Goal: Task Accomplishment & Management: Use online tool/utility

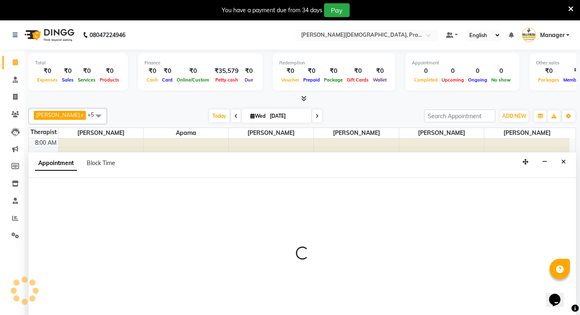
scroll to position [21, 0]
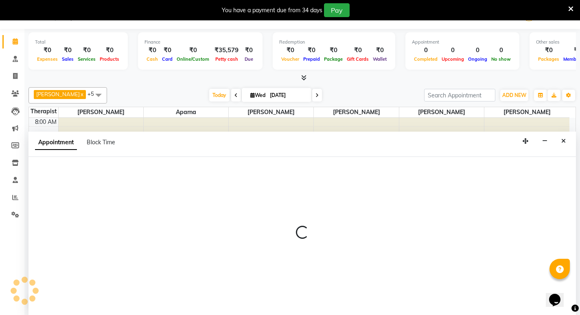
select select "53451"
select select "tentative"
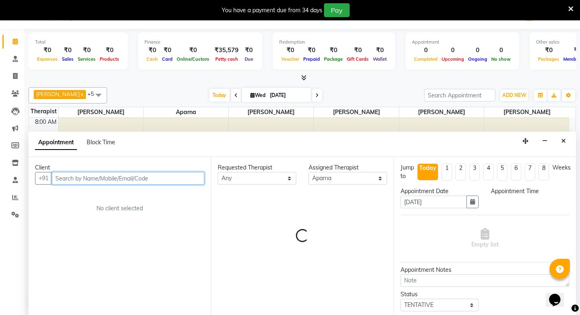
select select "600"
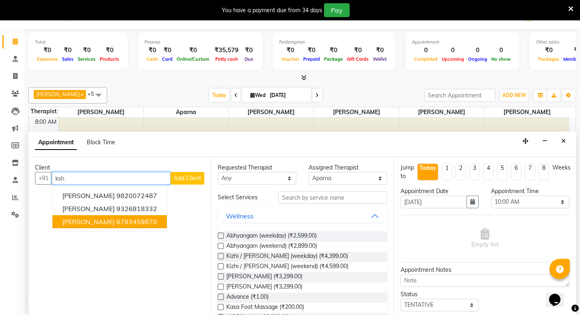
click at [117, 223] on ngb-highlight "6783459870" at bounding box center [137, 222] width 41 height 8
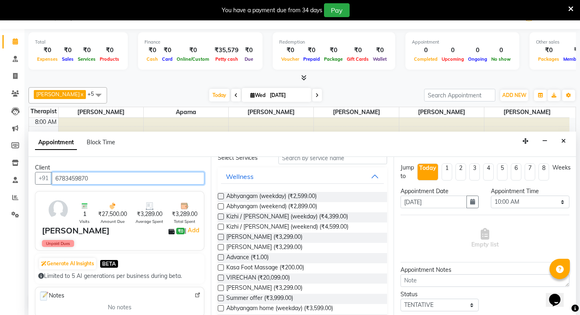
scroll to position [0, 0]
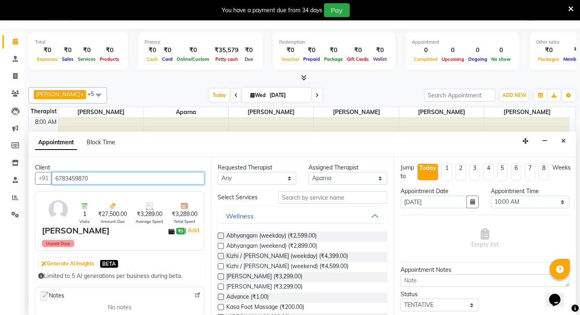
type input "6783459870"
click at [222, 286] on label at bounding box center [221, 287] width 6 height 6
click at [222, 286] on input "checkbox" at bounding box center [220, 287] width 5 height 5
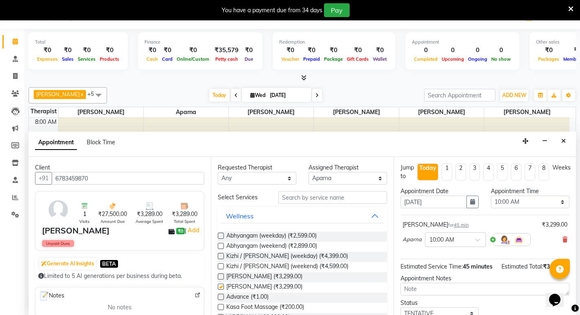
checkbox input "false"
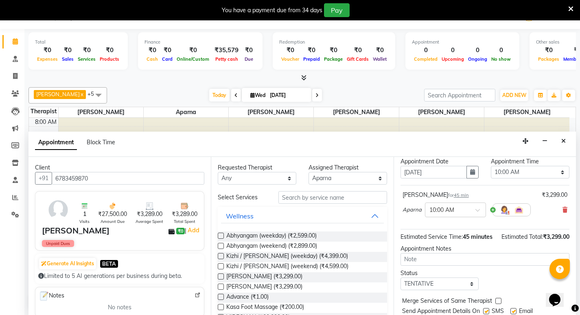
scroll to position [65, 0]
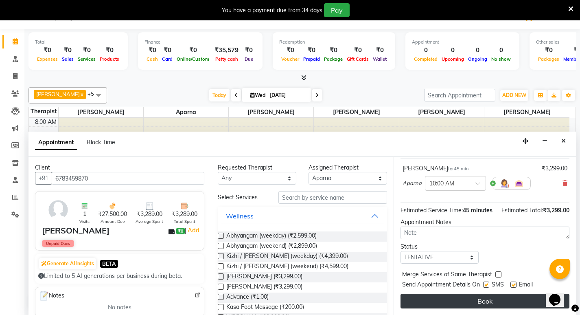
click at [469, 301] on button "Book" at bounding box center [485, 301] width 169 height 15
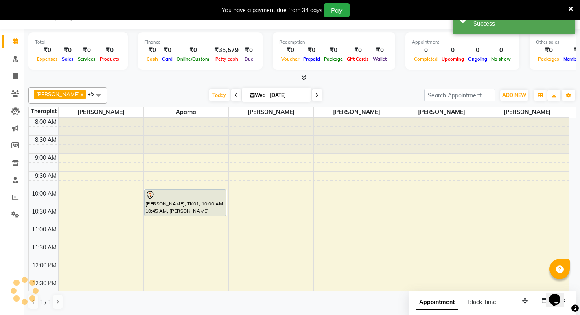
scroll to position [0, 0]
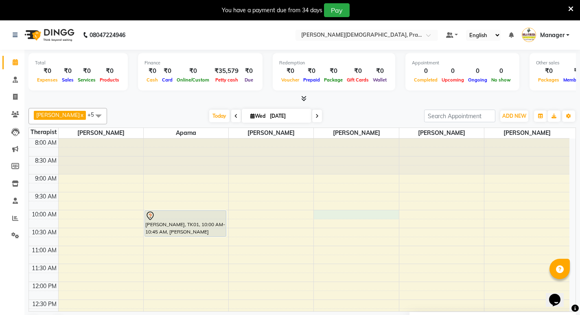
select select "56981"
select select "600"
select select "tentative"
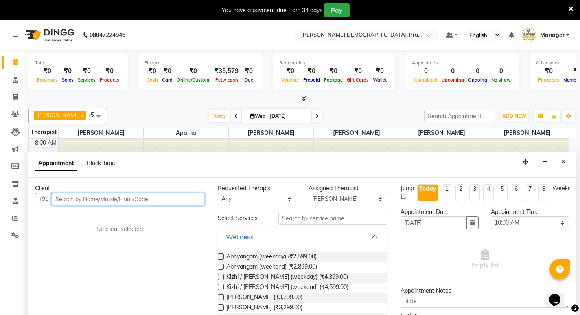
scroll to position [21, 0]
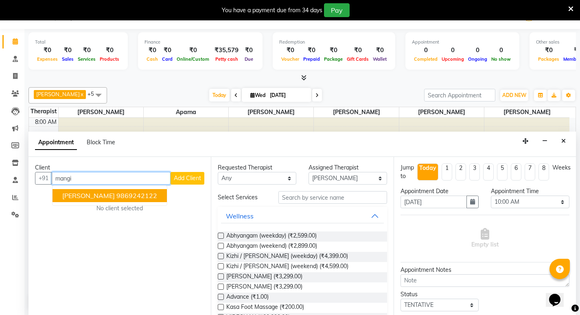
click at [64, 194] on span "[PERSON_NAME]" at bounding box center [88, 195] width 53 height 8
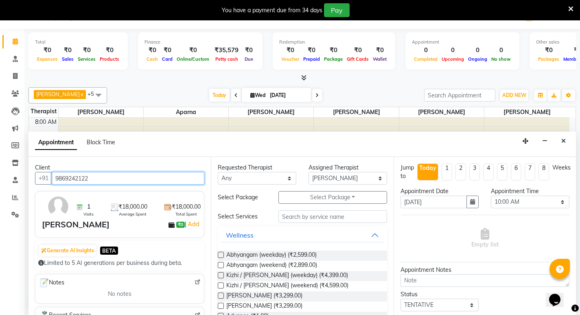
type input "9869242122"
click at [221, 255] on label at bounding box center [221, 255] width 6 height 6
click at [221, 255] on input "checkbox" at bounding box center [220, 255] width 5 height 5
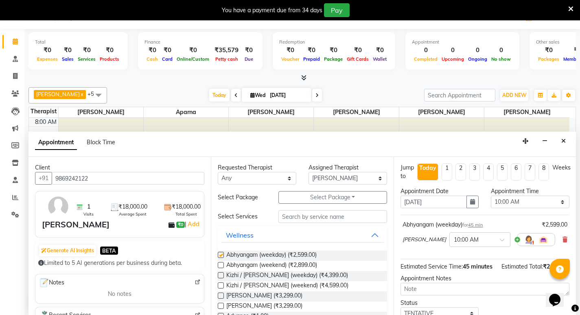
checkbox input "false"
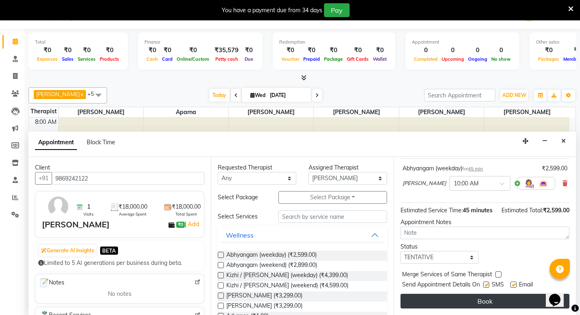
click at [488, 302] on button "Book" at bounding box center [485, 301] width 169 height 15
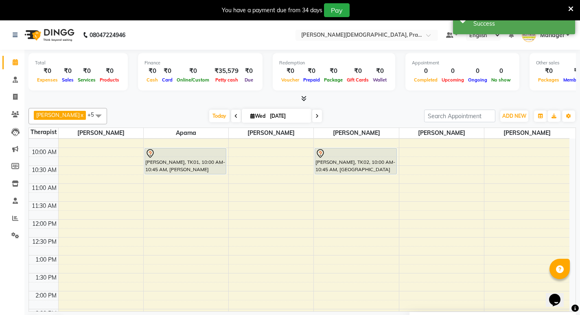
scroll to position [81, 0]
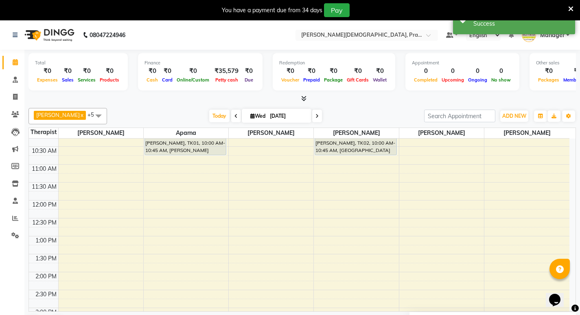
click at [163, 171] on div "8:00 AM 8:30 AM 9:00 AM 9:30 AM 10:00 AM 10:30 AM 11:00 AM 11:30 AM 12:00 PM 12…" at bounding box center [299, 272] width 541 height 430
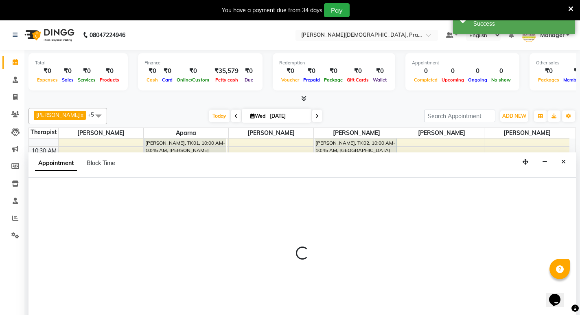
select select "53451"
select select "660"
select select "tentative"
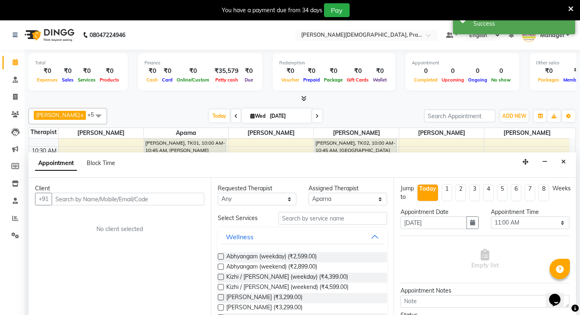
scroll to position [21, 0]
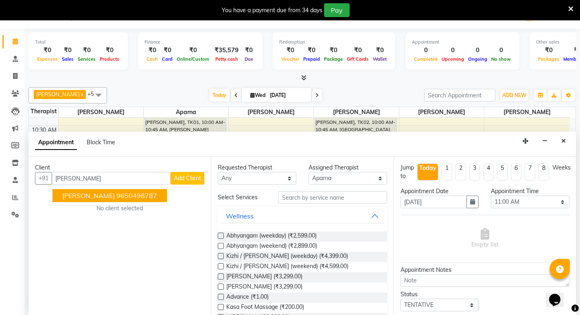
click at [124, 196] on ngb-highlight "9650498787" at bounding box center [137, 195] width 41 height 8
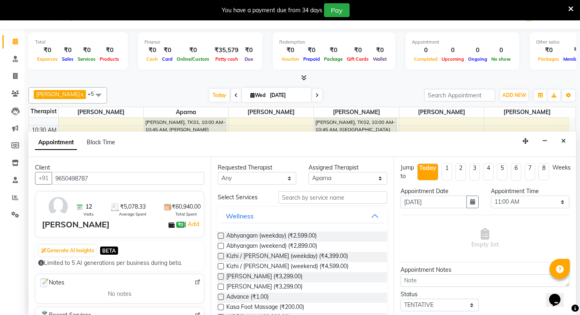
type input "9650498787"
click at [222, 236] on label at bounding box center [221, 236] width 6 height 6
click at [222, 236] on input "checkbox" at bounding box center [220, 236] width 5 height 5
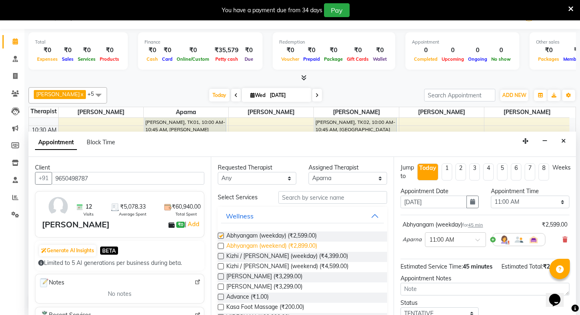
checkbox input "false"
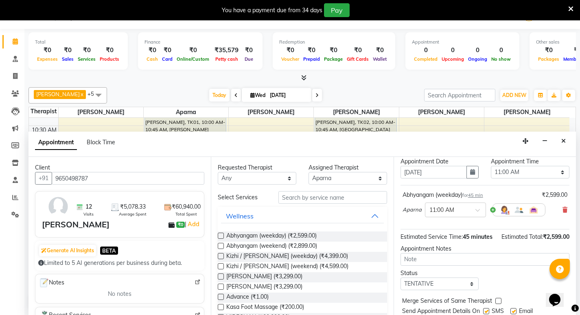
scroll to position [65, 0]
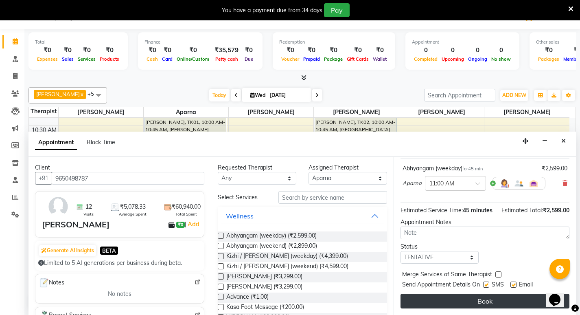
click at [486, 302] on button "Book" at bounding box center [485, 301] width 169 height 15
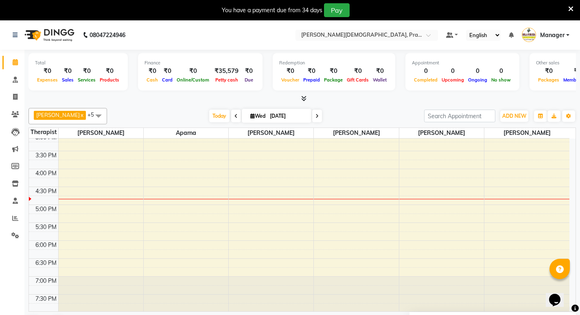
scroll to position [257, 0]
click at [355, 246] on div "8:00 AM 8:30 AM 9:00 AM 9:30 AM 10:00 AM 10:30 AM 11:00 AM 11:30 AM 12:00 PM 12…" at bounding box center [299, 96] width 541 height 430
select select "56981"
select select "1080"
select select "tentative"
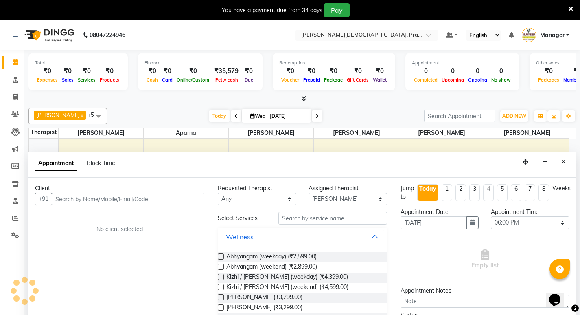
scroll to position [21, 0]
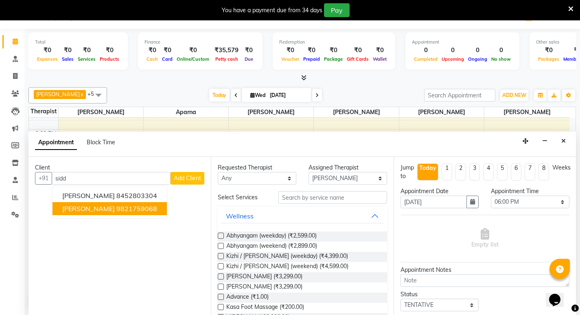
click at [147, 209] on ngb-highlight "9821759068" at bounding box center [137, 208] width 41 height 8
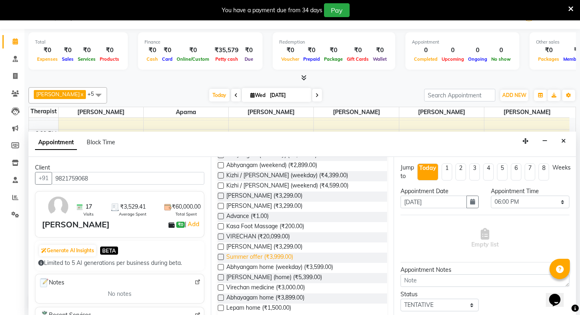
scroll to position [0, 0]
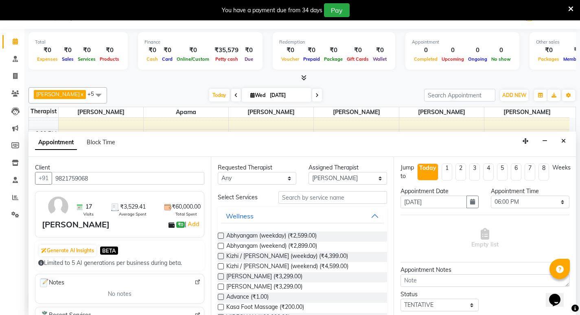
type input "9821759068"
click at [310, 200] on input "text" at bounding box center [333, 197] width 109 height 13
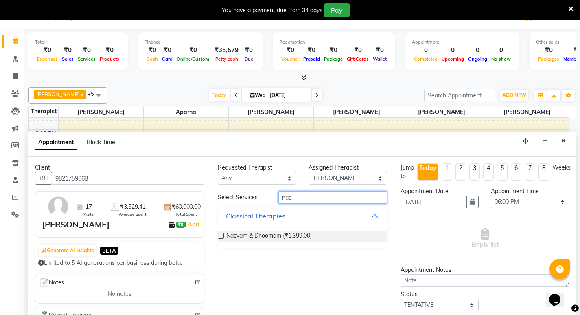
type input "nas"
click at [223, 237] on label at bounding box center [221, 236] width 6 height 6
click at [223, 237] on input "checkbox" at bounding box center [220, 236] width 5 height 5
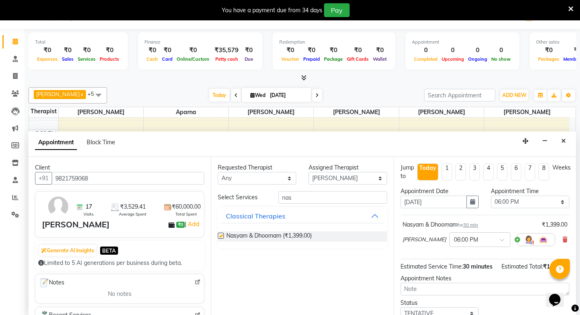
checkbox input "false"
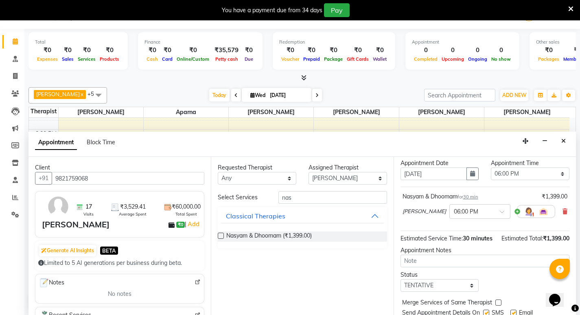
scroll to position [65, 0]
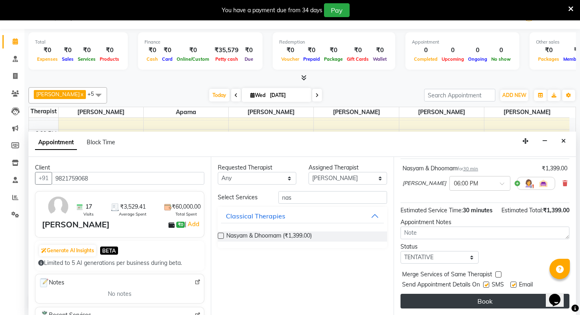
click at [485, 301] on button "Book" at bounding box center [485, 301] width 169 height 15
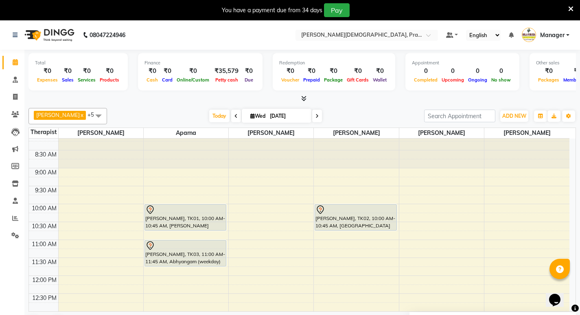
scroll to position [0, 0]
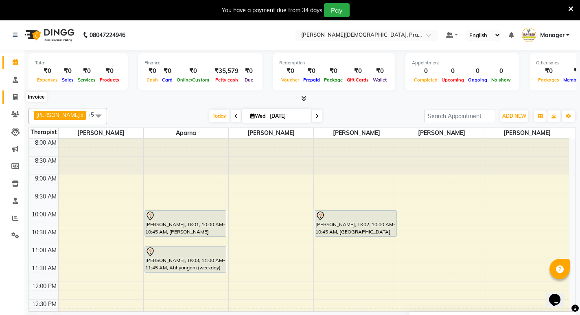
click at [15, 96] on icon at bounding box center [15, 97] width 4 height 6
select select "service"
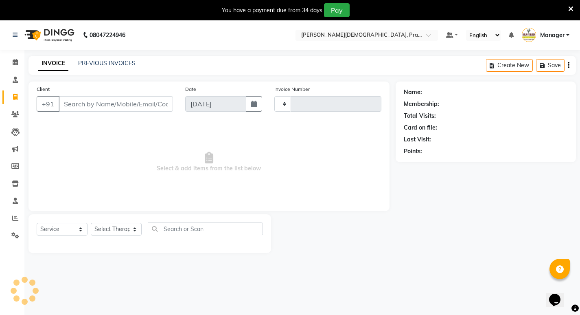
type input "0772"
select select "6818"
click at [110, 99] on input "Client" at bounding box center [116, 103] width 114 height 15
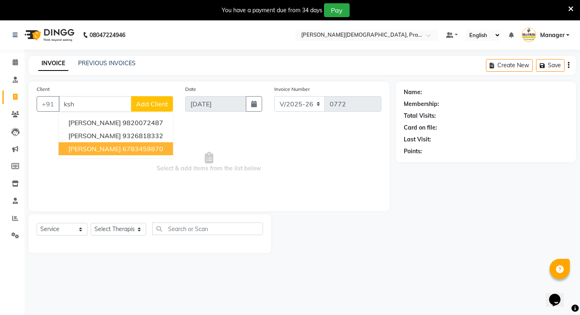
click at [123, 150] on ngb-highlight "6783459870" at bounding box center [143, 149] width 41 height 8
type input "6783459870"
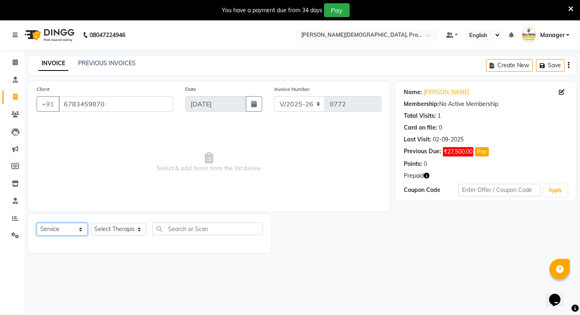
click at [82, 231] on select "Select Service Product Membership Package Voucher Prepaid Gift Card" at bounding box center [62, 229] width 51 height 13
select select "package"
click at [37, 223] on select "Select Service Product Membership Package Voucher Prepaid Gift Card" at bounding box center [62, 229] width 51 height 13
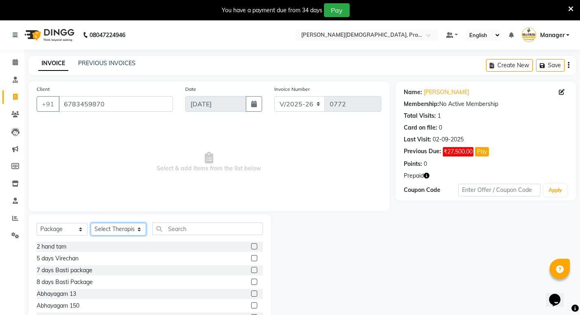
click at [135, 232] on select "Select Therapist [PERSON_NAME] [PERSON_NAME] [PERSON_NAME] [PERSON_NAME] Aparna…" at bounding box center [118, 229] width 55 height 13
select select "53451"
click at [91, 223] on select "Select Therapist [PERSON_NAME] [PERSON_NAME] [PERSON_NAME] [PERSON_NAME] Aparna…" at bounding box center [118, 229] width 55 height 13
click at [229, 231] on input "text" at bounding box center [207, 228] width 111 height 13
click at [82, 229] on select "Select Service Product Membership Package Voucher Prepaid Gift Card" at bounding box center [62, 229] width 51 height 13
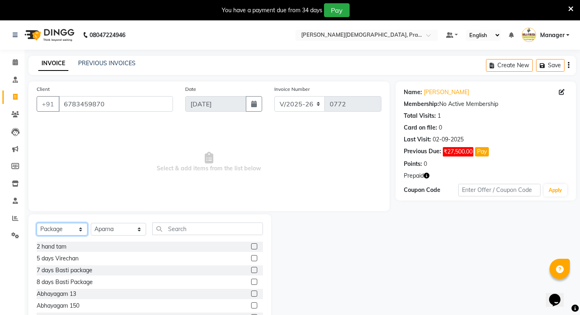
select select "P"
click at [37, 223] on select "Select Service Product Membership Package Voucher Prepaid Gift Card" at bounding box center [62, 229] width 51 height 13
click at [251, 246] on label at bounding box center [254, 246] width 6 height 6
click at [251, 246] on input "checkbox" at bounding box center [253, 246] width 5 height 5
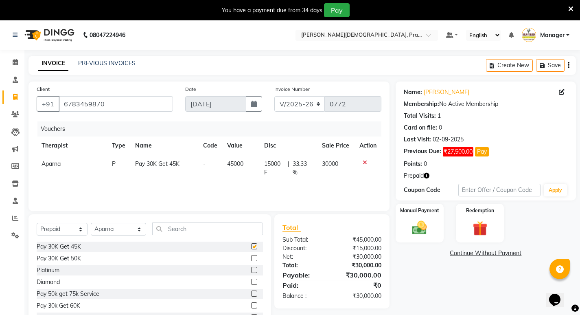
checkbox input "false"
click at [363, 161] on icon at bounding box center [365, 163] width 4 height 6
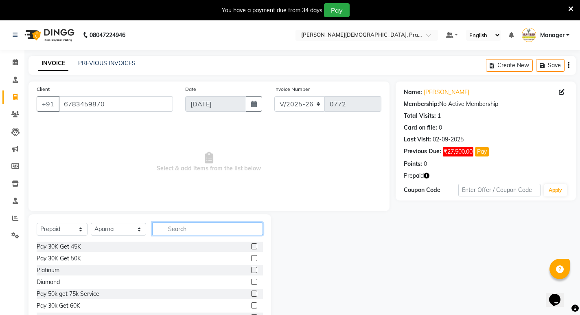
click at [208, 229] on input "text" at bounding box center [207, 228] width 111 height 13
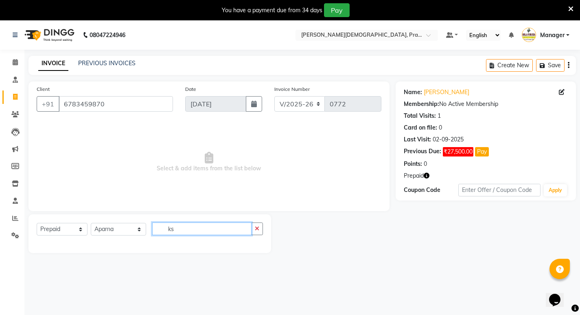
type input "k"
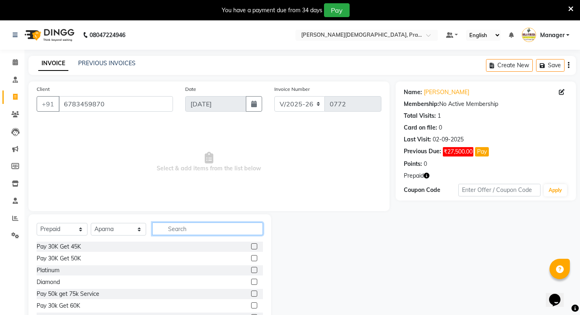
click at [190, 224] on input "text" at bounding box center [207, 228] width 111 height 13
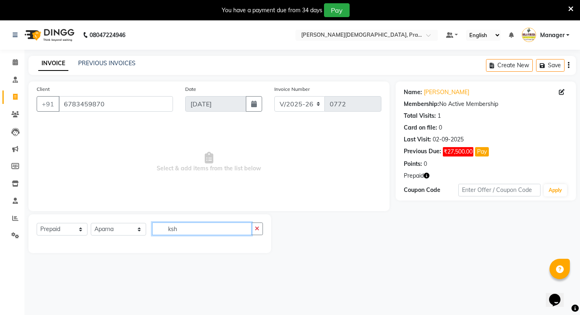
type input "ksh"
click at [282, 242] on div at bounding box center [333, 233] width 125 height 39
click at [259, 229] on icon "button" at bounding box center [257, 229] width 4 height 6
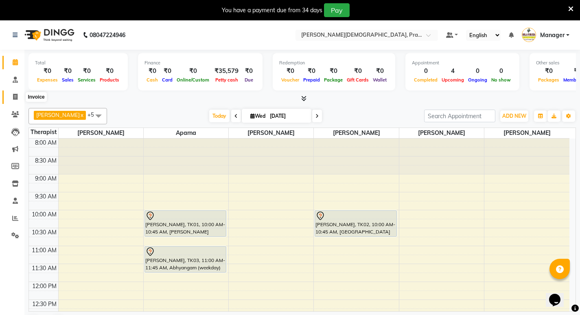
click at [13, 97] on icon at bounding box center [15, 97] width 4 height 6
select select "6818"
select select "service"
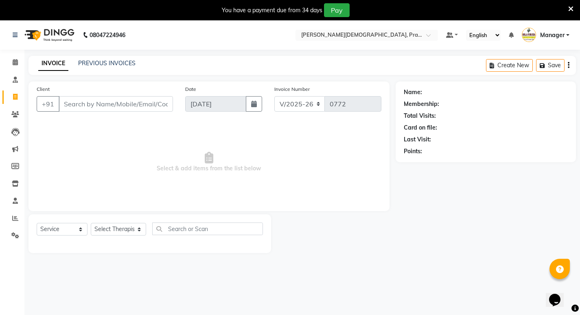
click at [77, 102] on input "Client" at bounding box center [116, 103] width 114 height 15
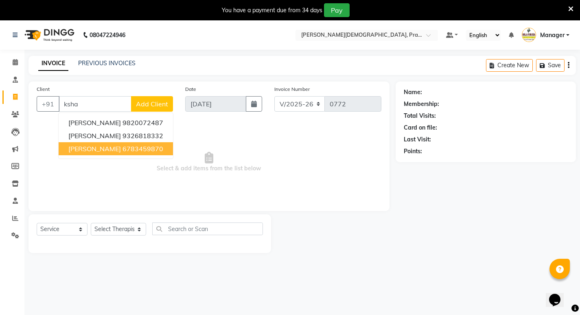
click at [123, 147] on ngb-highlight "6783459870" at bounding box center [143, 149] width 41 height 8
type input "6783459870"
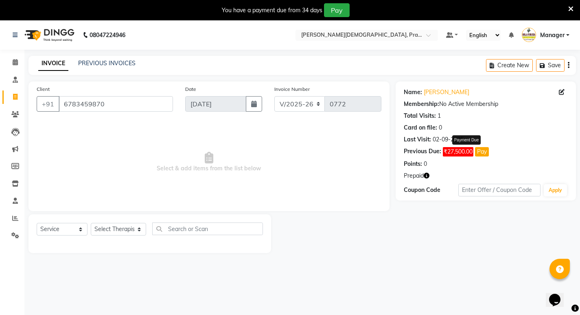
click at [483, 152] on button "Pay" at bounding box center [482, 151] width 14 height 9
select select "1"
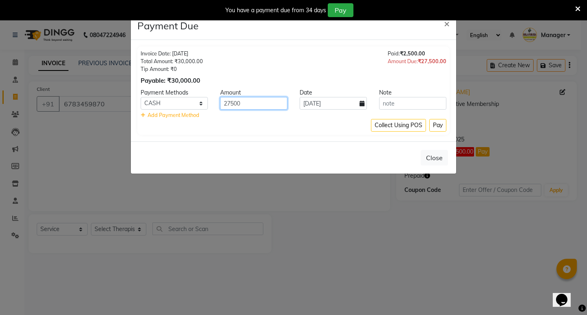
click at [261, 102] on input "27500" at bounding box center [253, 103] width 67 height 13
type input "2"
type input "2000"
click at [432, 126] on button "Pay" at bounding box center [437, 125] width 17 height 13
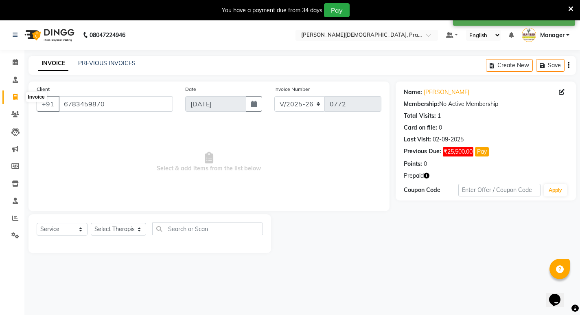
click at [15, 97] on icon at bounding box center [15, 97] width 4 height 6
select select "6818"
select select "service"
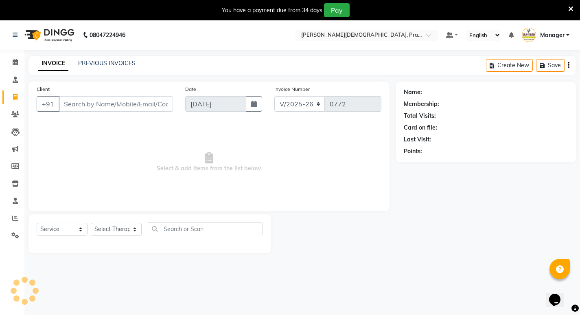
scroll to position [20, 0]
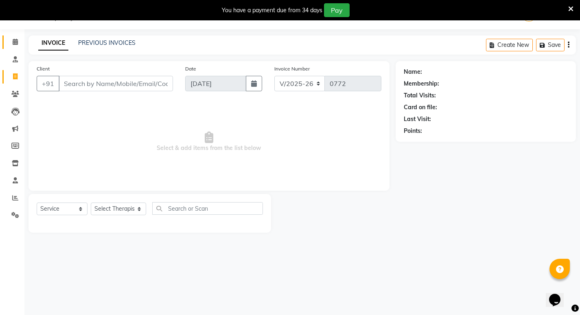
click at [16, 41] on icon at bounding box center [15, 42] width 5 height 6
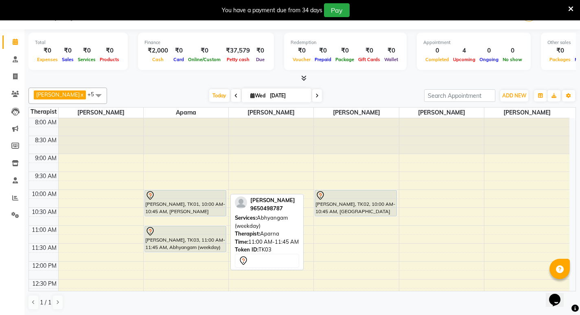
click at [186, 240] on div "[PERSON_NAME], TK03, 11:00 AM-11:45 AM, Abhyangam (weekday)" at bounding box center [185, 239] width 81 height 26
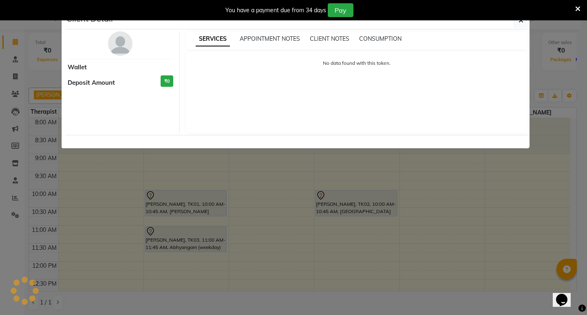
select select "7"
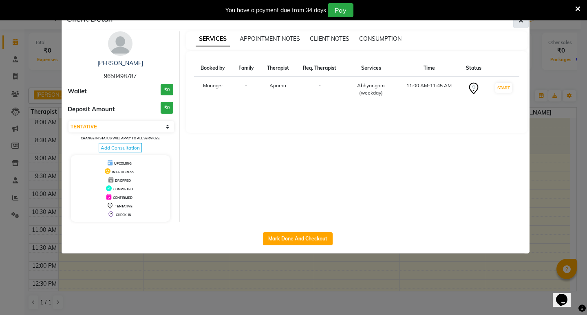
click at [517, 21] on button "button" at bounding box center [520, 20] width 15 height 15
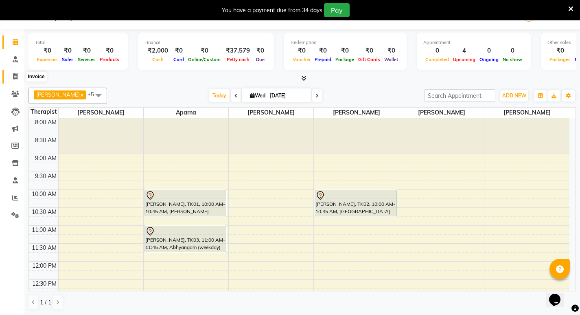
click at [16, 76] on icon at bounding box center [15, 76] width 4 height 6
select select "6818"
select select "service"
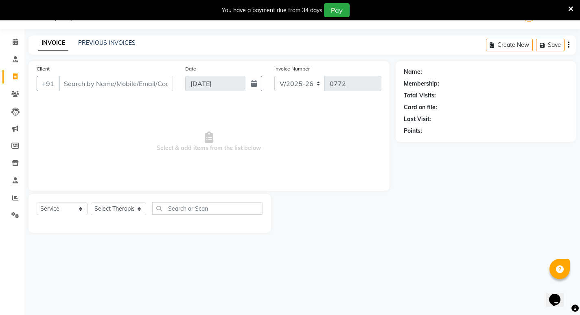
click at [112, 83] on input "Client" at bounding box center [116, 83] width 114 height 15
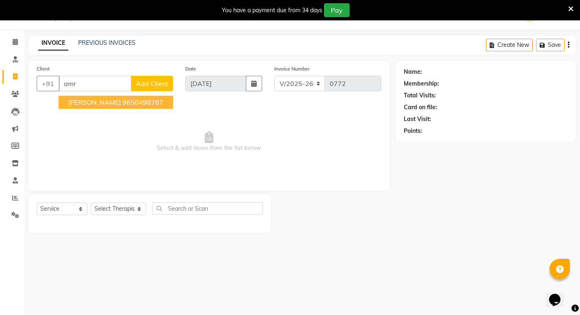
click at [123, 105] on ngb-highlight "9650498787" at bounding box center [143, 102] width 41 height 8
type input "9650498787"
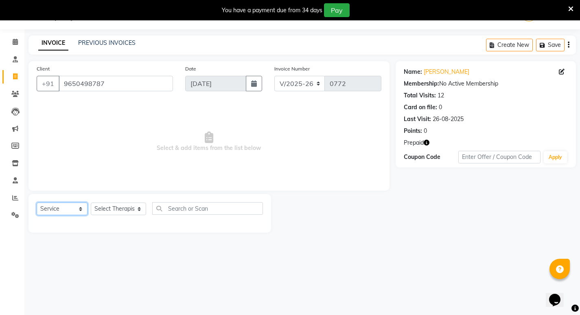
click at [79, 210] on select "Select Service Product Membership Package Voucher Prepaid Gift Card" at bounding box center [62, 208] width 51 height 13
click at [37, 202] on select "Select Service Product Membership Package Voucher Prepaid Gift Card" at bounding box center [62, 208] width 51 height 13
click at [134, 208] on select "Select Therapist [PERSON_NAME] [PERSON_NAME] [PERSON_NAME] [PERSON_NAME] Aparna…" at bounding box center [118, 208] width 55 height 13
select select "53451"
click at [91, 202] on select "Select Therapist [PERSON_NAME] [PERSON_NAME] [PERSON_NAME] [PERSON_NAME] Aparna…" at bounding box center [118, 208] width 55 height 13
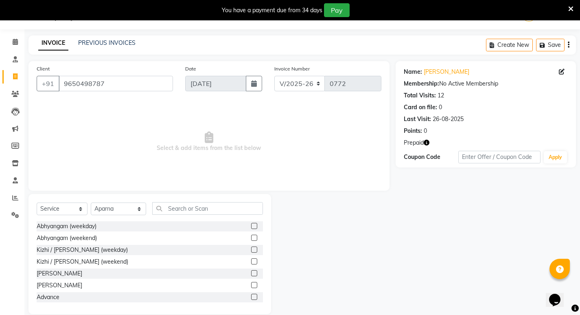
click at [251, 226] on label at bounding box center [254, 226] width 6 height 6
click at [251, 226] on input "checkbox" at bounding box center [253, 226] width 5 height 5
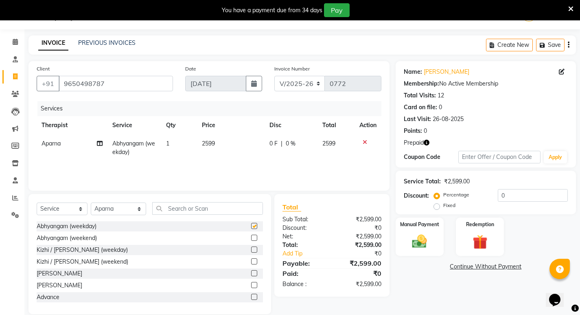
checkbox input "false"
click at [473, 241] on img at bounding box center [480, 242] width 25 height 19
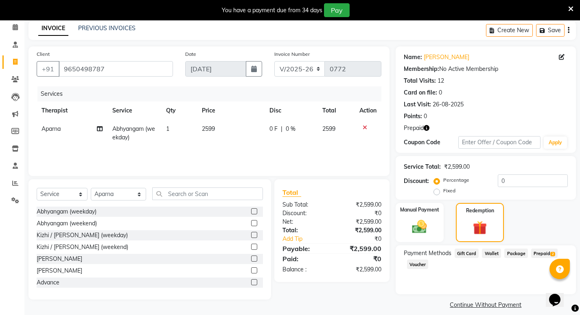
scroll to position [43, 0]
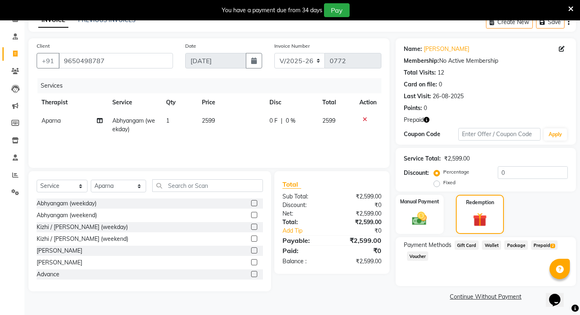
click at [548, 246] on span "Prepaid 2" at bounding box center [545, 244] width 26 height 9
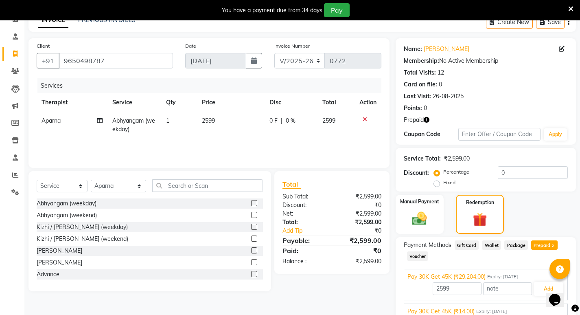
scroll to position [80, 0]
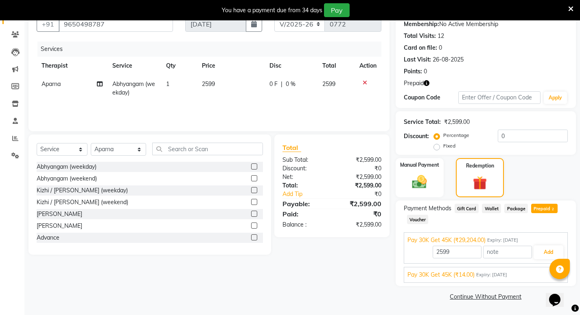
click at [488, 298] on link "Continue Without Payment" at bounding box center [486, 296] width 177 height 9
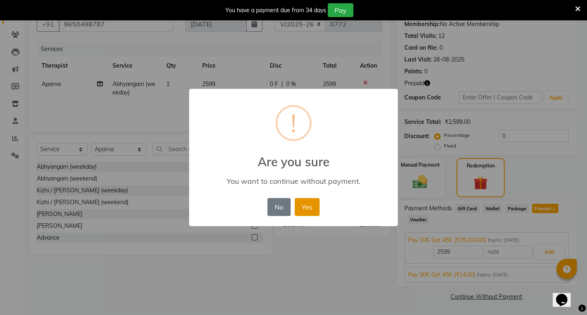
click at [305, 208] on button "Yes" at bounding box center [307, 207] width 25 height 18
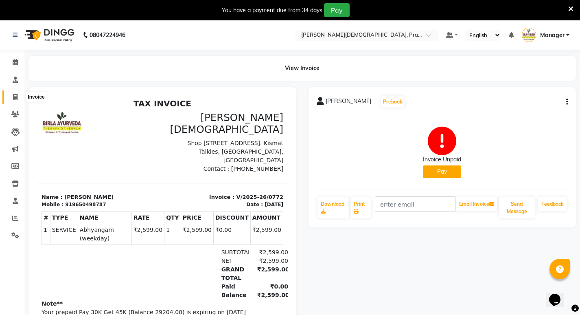
click at [18, 97] on span at bounding box center [15, 96] width 14 height 9
select select "6818"
select select "service"
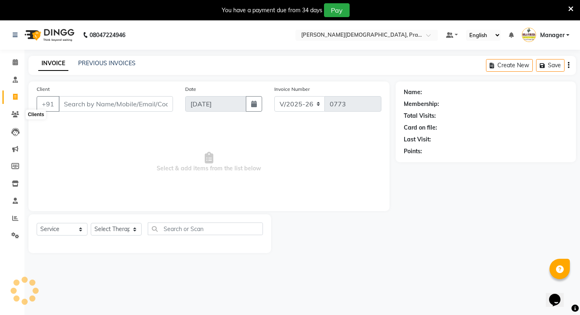
scroll to position [20, 0]
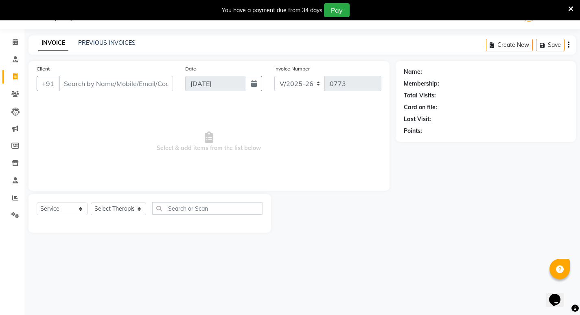
click at [84, 86] on input "Client" at bounding box center [116, 83] width 114 height 15
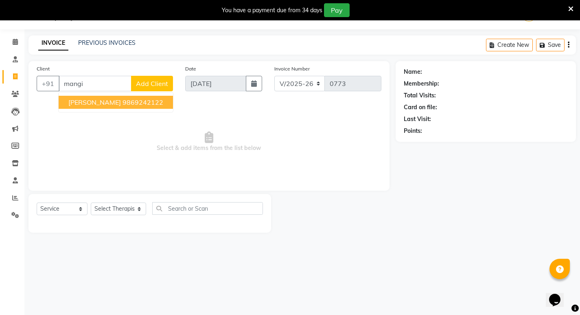
click at [138, 102] on ngb-highlight "9869242122" at bounding box center [143, 102] width 41 height 8
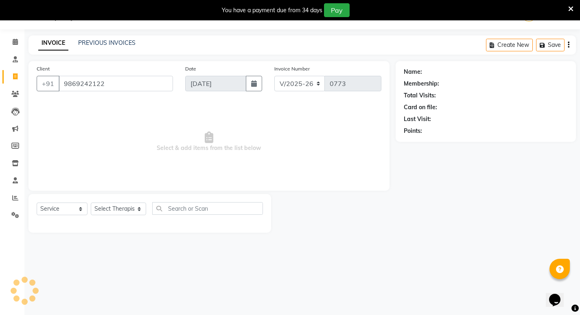
type input "9869242122"
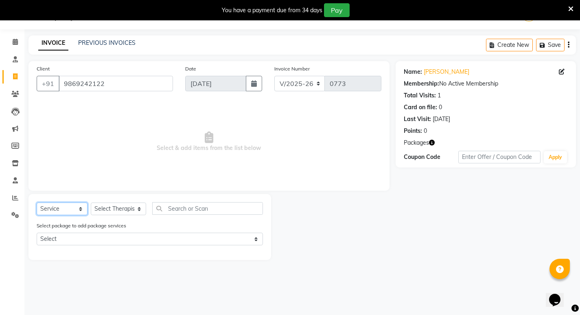
click at [84, 208] on select "Select Service Product Membership Package Voucher Prepaid Gift Card" at bounding box center [62, 208] width 51 height 13
click at [37, 202] on select "Select Service Product Membership Package Voucher Prepaid Gift Card" at bounding box center [62, 208] width 51 height 13
click at [137, 210] on select "Select Therapist [PERSON_NAME] [PERSON_NAME] [PERSON_NAME] [PERSON_NAME] Aparna…" at bounding box center [118, 208] width 55 height 13
select select "56981"
click at [91, 202] on select "Select Therapist [PERSON_NAME] [PERSON_NAME] [PERSON_NAME] [PERSON_NAME] Aparna…" at bounding box center [118, 208] width 55 height 13
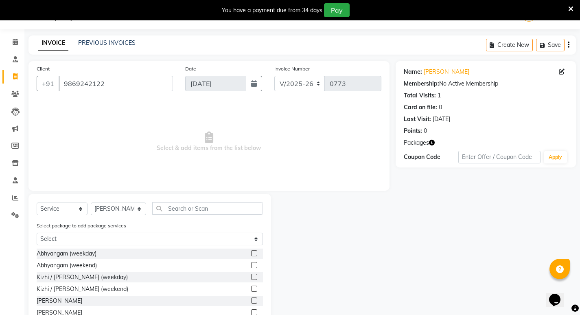
click at [251, 253] on label at bounding box center [254, 253] width 6 height 6
click at [251, 253] on input "checkbox" at bounding box center [253, 253] width 5 height 5
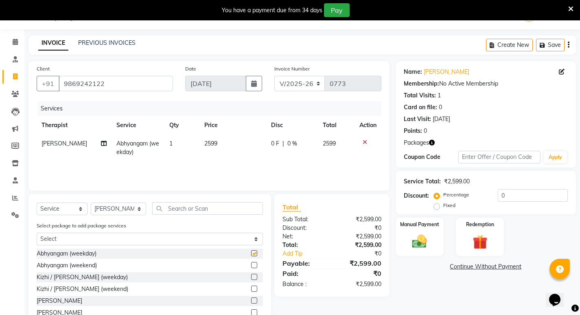
checkbox input "false"
click at [489, 241] on img at bounding box center [480, 242] width 25 height 19
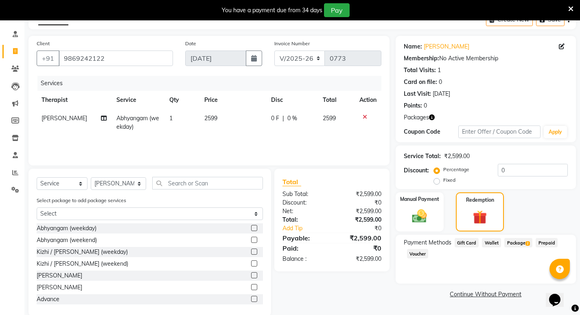
scroll to position [59, 0]
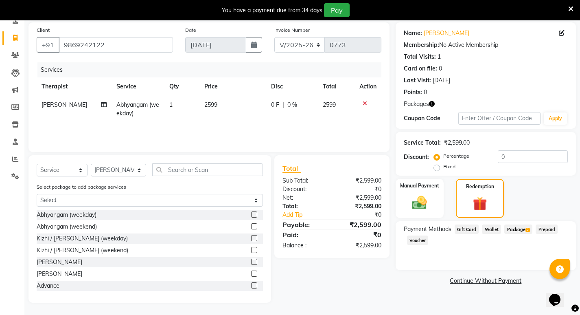
click at [526, 229] on span "2" at bounding box center [528, 230] width 4 height 5
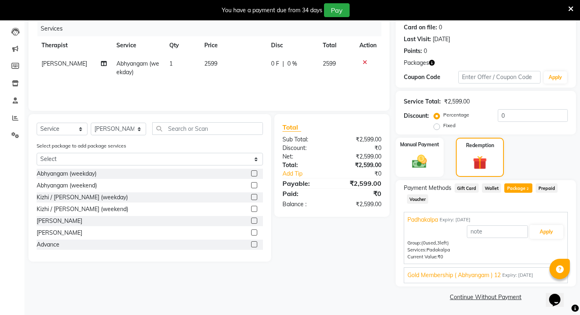
scroll to position [101, 0]
click at [555, 230] on button "Apply" at bounding box center [547, 231] width 34 height 14
type input "Padhakalpa"
click at [488, 298] on link "Continue Without Payment" at bounding box center [486, 296] width 177 height 9
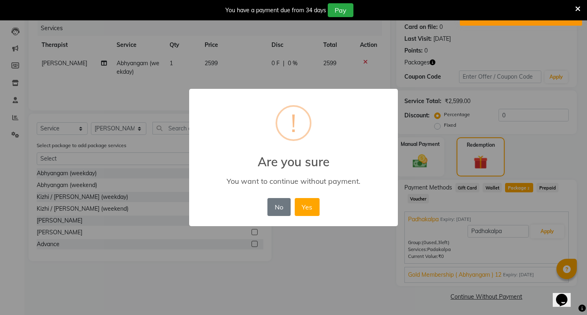
click at [542, 157] on div "× ! Are you sure You want to continue without payment. No No Yes" at bounding box center [293, 157] width 587 height 315
click at [283, 210] on button "No" at bounding box center [278, 207] width 23 height 18
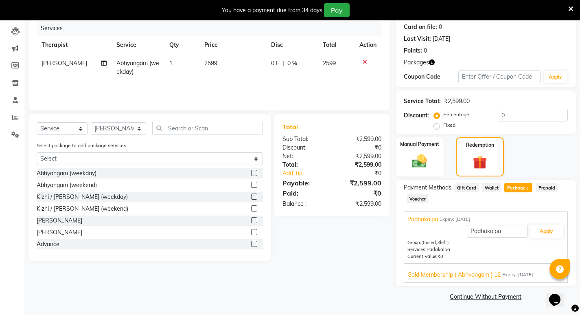
click at [251, 171] on label at bounding box center [254, 173] width 6 height 6
click at [251, 171] on input "checkbox" at bounding box center [253, 173] width 5 height 5
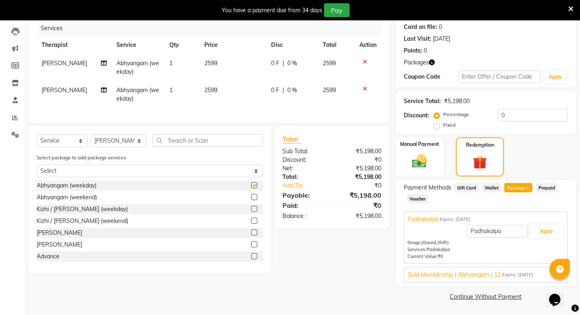
checkbox input "false"
click at [366, 60] on icon at bounding box center [365, 62] width 4 height 6
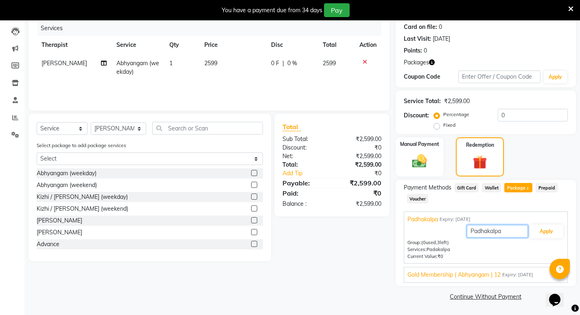
click at [515, 233] on input "Padhakalpa" at bounding box center [497, 231] width 61 height 13
type input "P"
type input "abhyangam"
click at [552, 232] on button "Apply" at bounding box center [547, 231] width 34 height 14
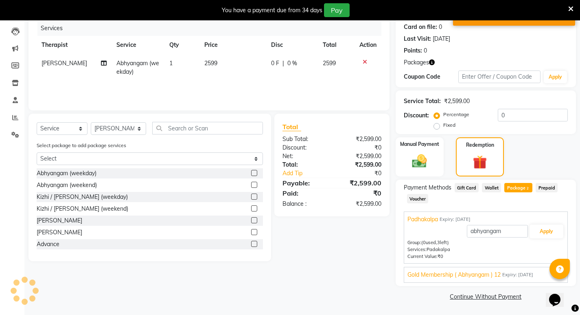
click at [489, 296] on link "Continue Without Payment" at bounding box center [486, 296] width 177 height 9
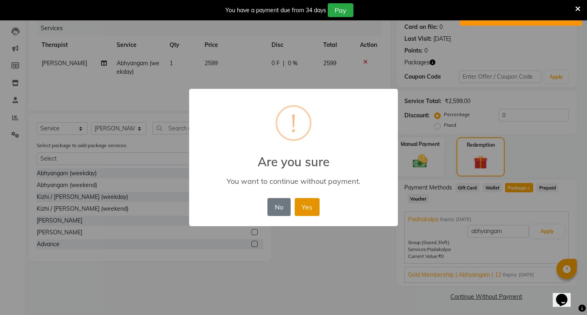
click at [307, 207] on button "Yes" at bounding box center [307, 207] width 25 height 18
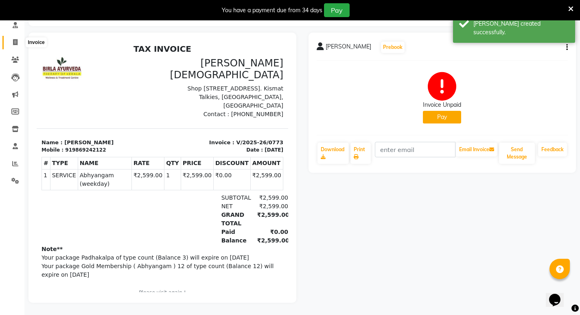
click at [18, 39] on icon at bounding box center [15, 42] width 4 height 6
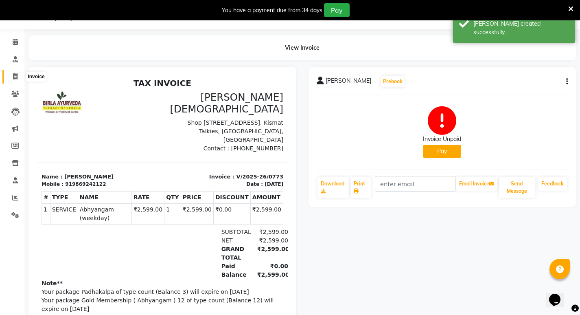
select select "6818"
select select "service"
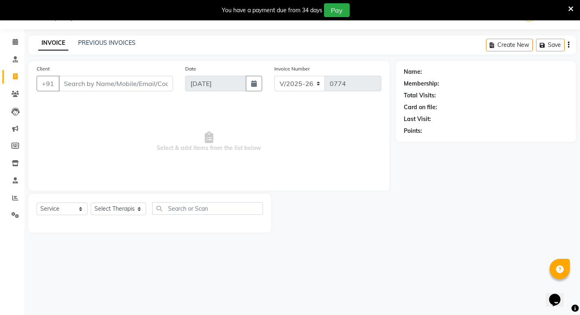
click at [325, 251] on div "08047224946 Select Location × [PERSON_NAME], Prabhadevi Default Panel My Panel …" at bounding box center [290, 157] width 580 height 315
click at [14, 41] on icon at bounding box center [15, 42] width 5 height 6
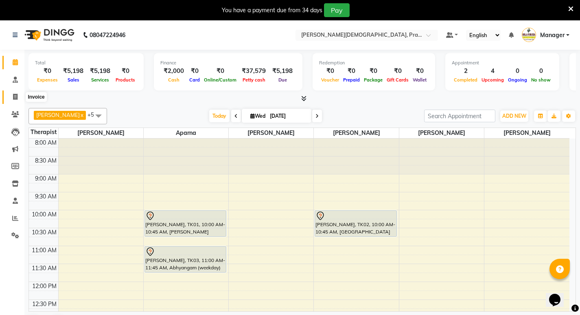
click at [15, 97] on icon at bounding box center [15, 97] width 4 height 6
select select "service"
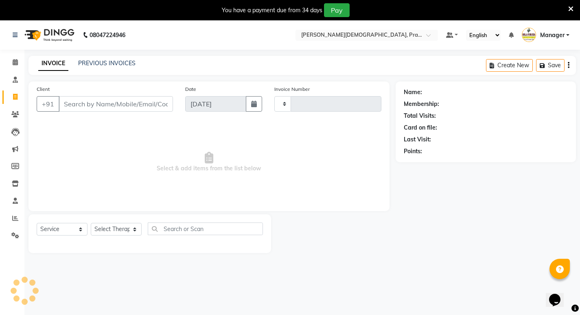
type input "0774"
select select "6818"
click at [126, 64] on link "PREVIOUS INVOICES" at bounding box center [106, 62] width 57 height 7
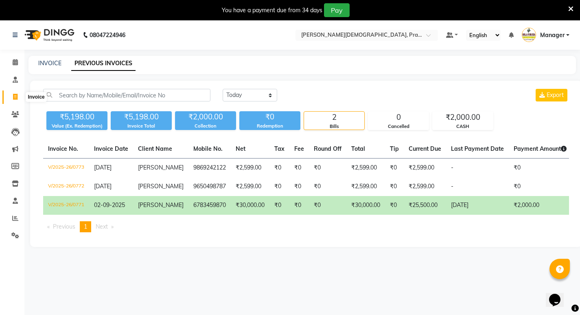
click at [15, 97] on icon at bounding box center [15, 97] width 4 height 6
select select "service"
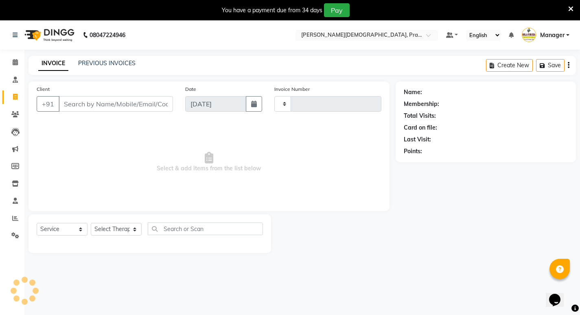
type input "0774"
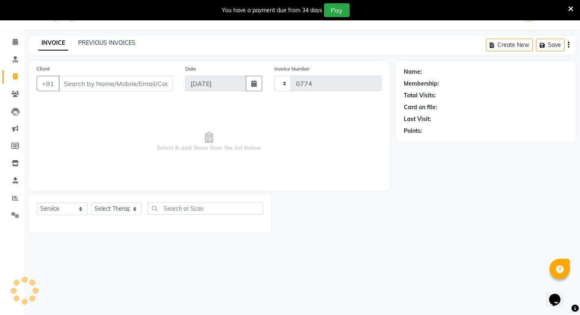
select select "6818"
